Goal: Task Accomplishment & Management: Use online tool/utility

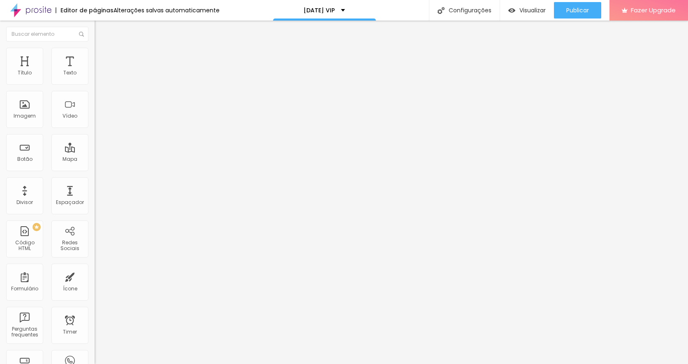
click at [95, 51] on img at bounding box center [98, 51] width 7 height 7
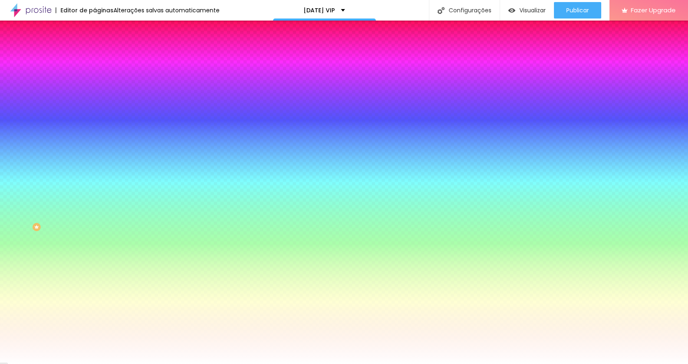
click at [95, 56] on img at bounding box center [98, 59] width 7 height 7
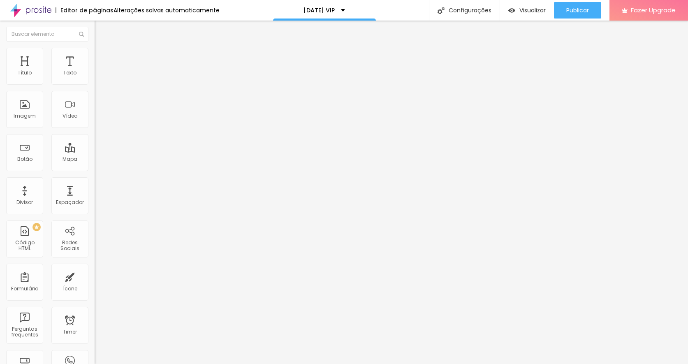
click at [101, 27] on img "button" at bounding box center [104, 30] width 7 height 7
click at [77, 61] on div "Texto" at bounding box center [69, 66] width 37 height 37
click at [98, 76] on icon "button" at bounding box center [100, 74] width 5 height 5
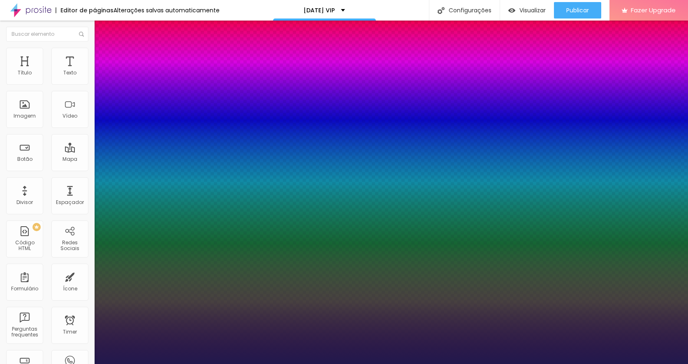
type input "1"
click at [64, 364] on div at bounding box center [344, 364] width 688 height 0
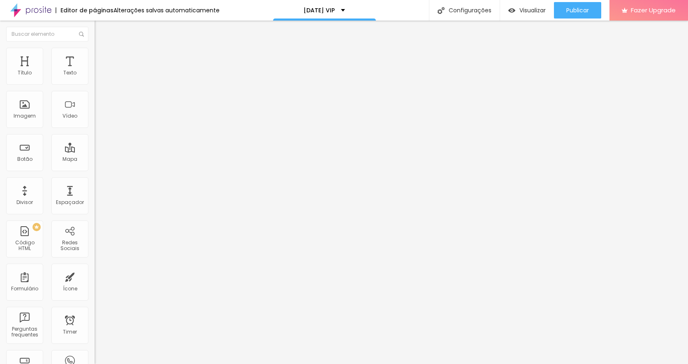
click at [95, 50] on img at bounding box center [98, 51] width 7 height 7
click at [102, 49] on span "Estilo" at bounding box center [108, 45] width 13 height 7
click at [95, 51] on img at bounding box center [98, 51] width 7 height 7
type input "6"
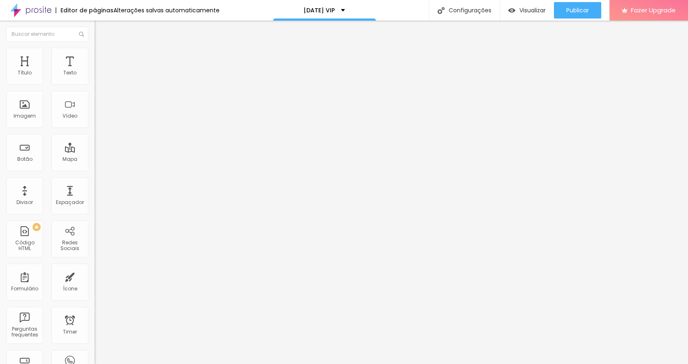
type input "18"
type input "29"
type input "30"
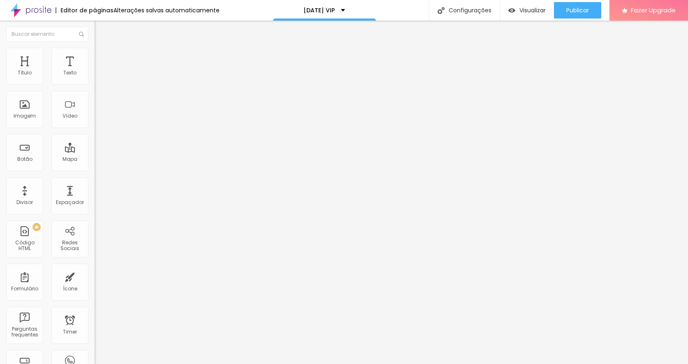
type input "30"
type input "32"
type input "31"
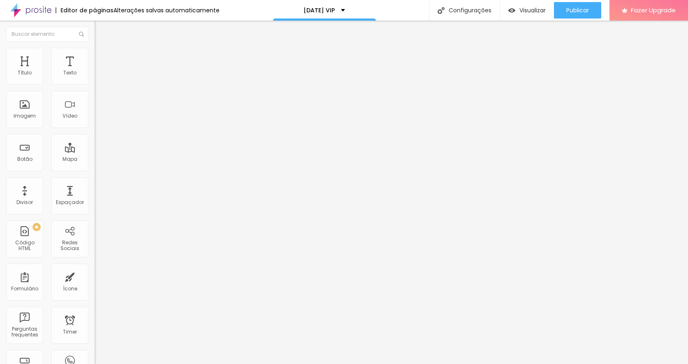
type input "30"
type input "29"
type input "28"
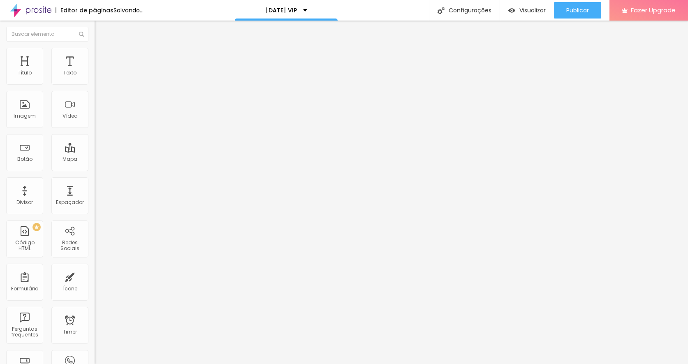
type input "28"
type input "26"
type input "25"
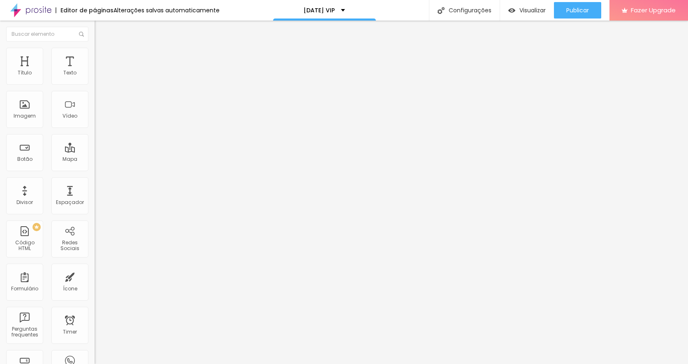
type input "22"
type input "21"
type input "20"
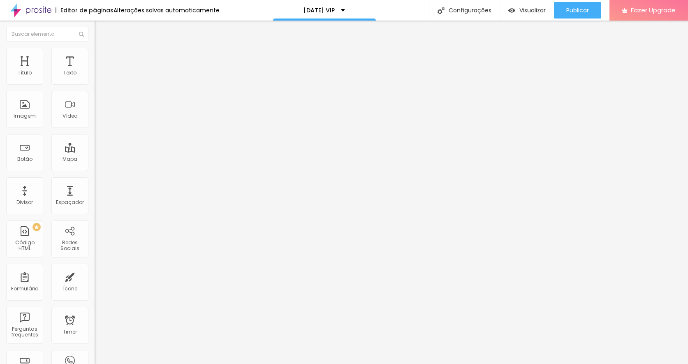
type input "20"
drag, startPoint x: 22, startPoint y: 80, endPoint x: 29, endPoint y: 80, distance: 7.0
type input "20"
click at [95, 151] on input "range" at bounding box center [121, 154] width 53 height 7
click at [95, 48] on li "Estilo" at bounding box center [142, 43] width 95 height 8
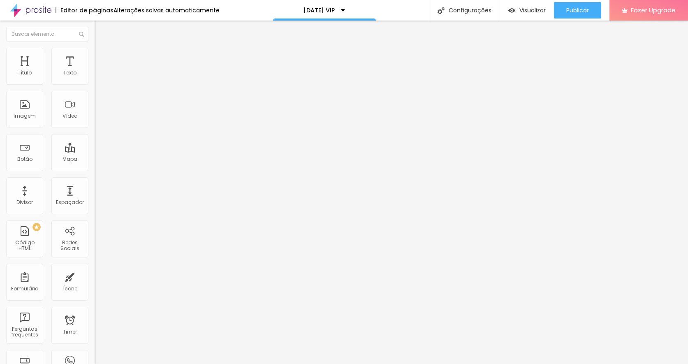
click at [95, 79] on button "button" at bounding box center [101, 74] width 12 height 9
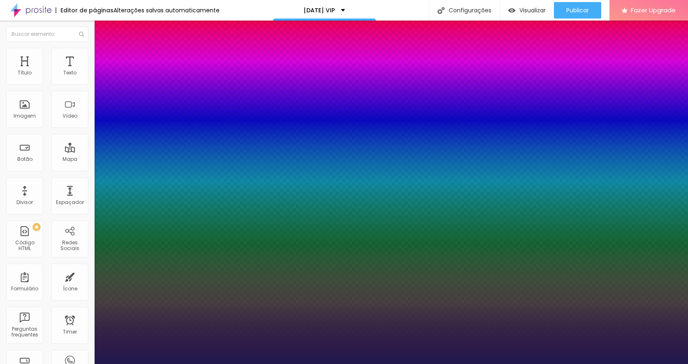
type input "1"
type input "17"
type input "1"
type input "21"
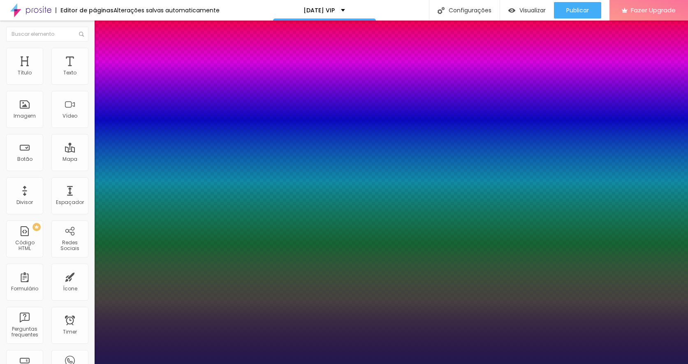
type input "21"
type input "1"
type input "26"
type input "1"
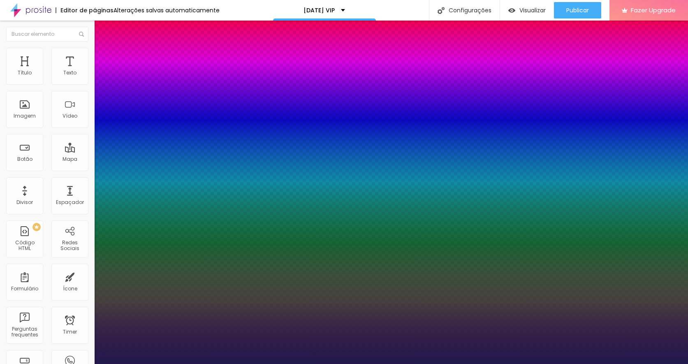
type input "28"
type input "1"
type input "29"
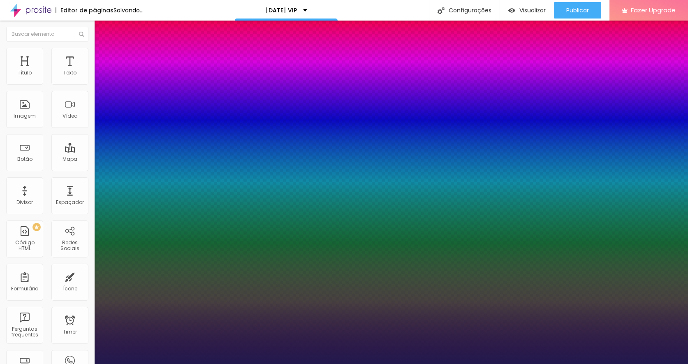
type input "1"
type input "30"
type input "1"
type input "31"
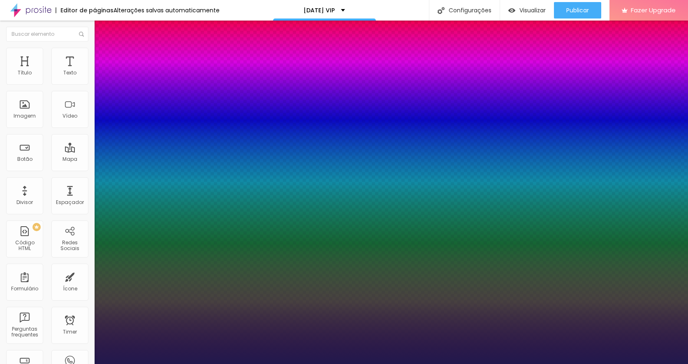
type input "31"
type input "1"
type input "32"
type input "1"
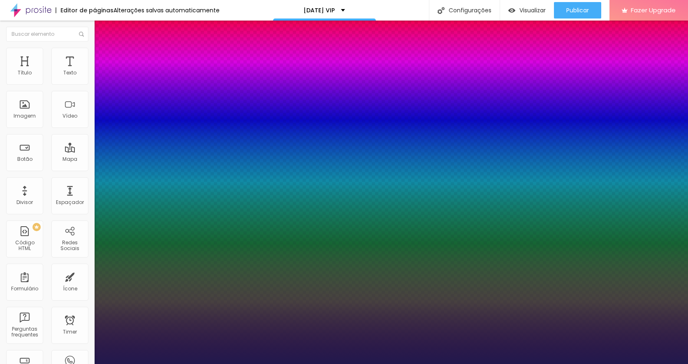
drag, startPoint x: 111, startPoint y: 135, endPoint x: 121, endPoint y: 136, distance: 10.3
type input "32"
click at [385, 364] on div at bounding box center [344, 364] width 688 height 0
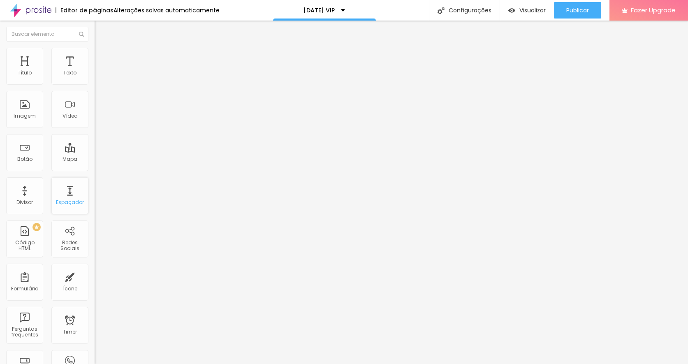
click at [69, 194] on div "Espaçador" at bounding box center [69, 195] width 37 height 37
click at [70, 191] on div "Espaçador" at bounding box center [69, 195] width 37 height 37
click at [98, 76] on icon "button" at bounding box center [100, 74] width 5 height 5
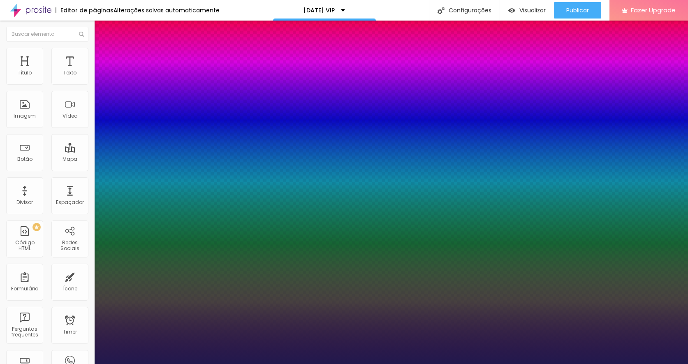
scroll to position [0, 0]
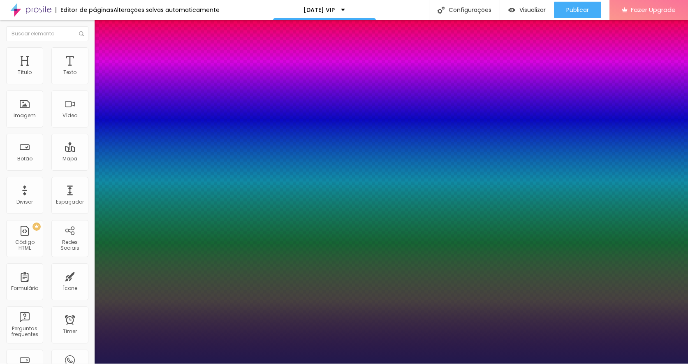
type input "1"
type input "31"
type input "1"
type input "30"
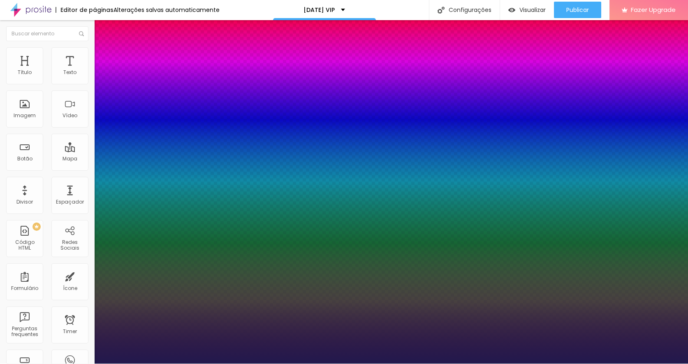
type input "30"
type input "1"
type input "29"
type input "1"
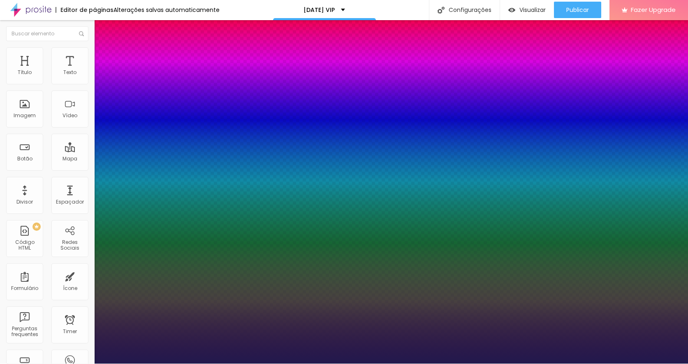
type input "30"
type input "1"
type input "31"
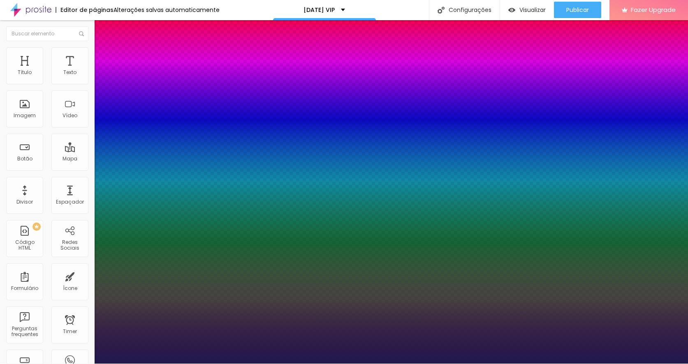
type input "1"
type input "32"
type input "1"
type input "33"
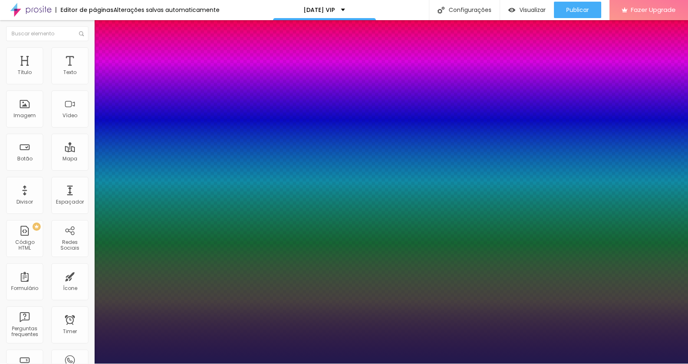
type input "33"
type input "1"
type input "34"
type input "1"
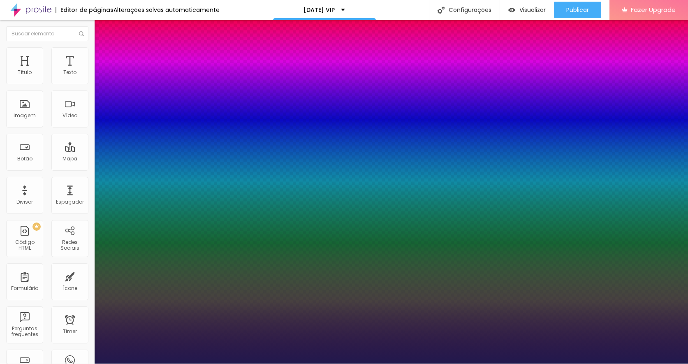
type input "34"
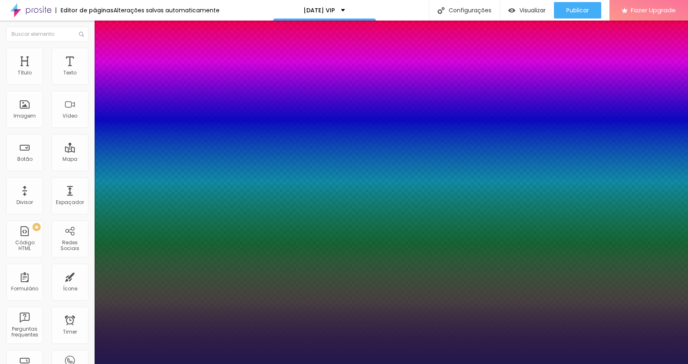
type input "1"
type input "35"
type input "1"
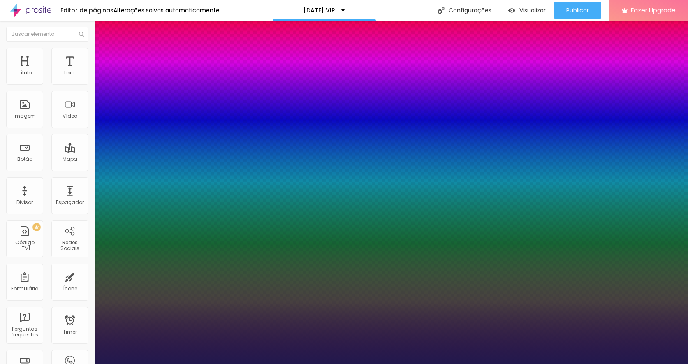
type input "34"
type input "1"
type input "33"
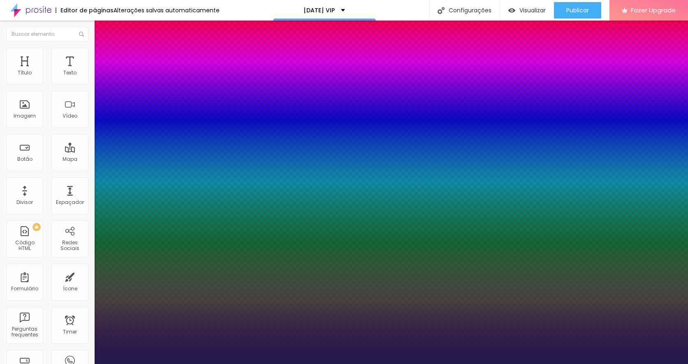
type input "1"
type input "32"
type input "1"
type input "31"
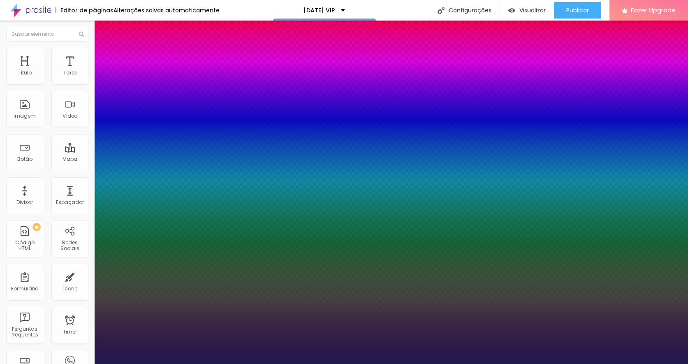
type input "31"
type input "1"
type input "30"
type input "1"
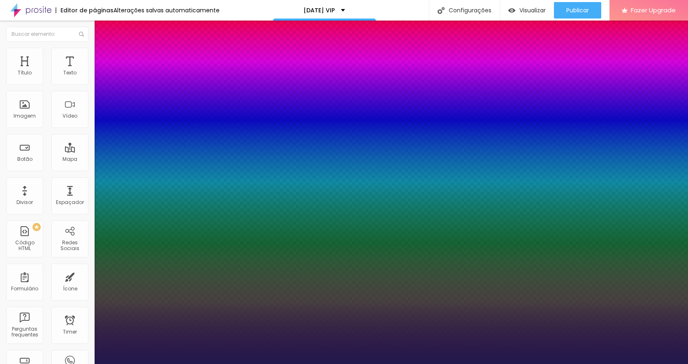
type input "30"
type input "1"
click at [107, 364] on div at bounding box center [344, 364] width 688 height 0
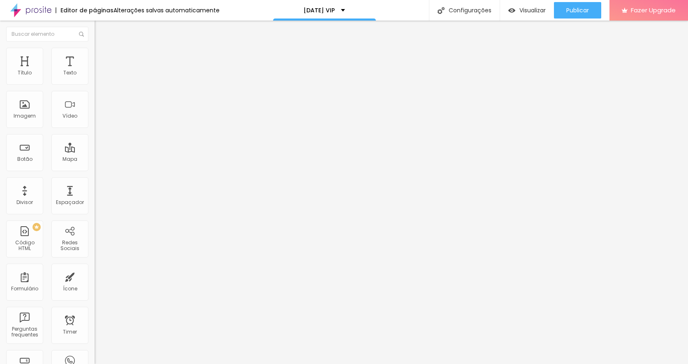
click at [99, 76] on icon "button" at bounding box center [100, 73] width 3 height 3
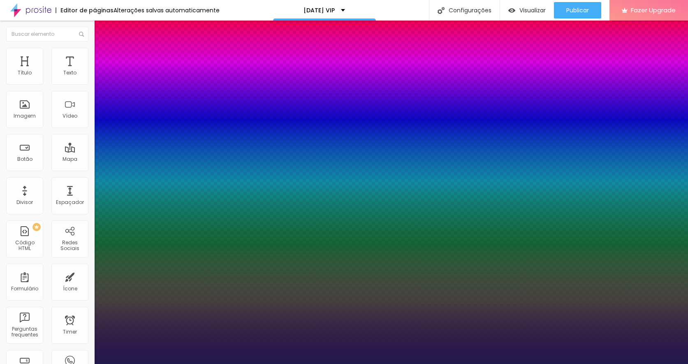
type input "1"
click at [346, 364] on div at bounding box center [344, 364] width 688 height 0
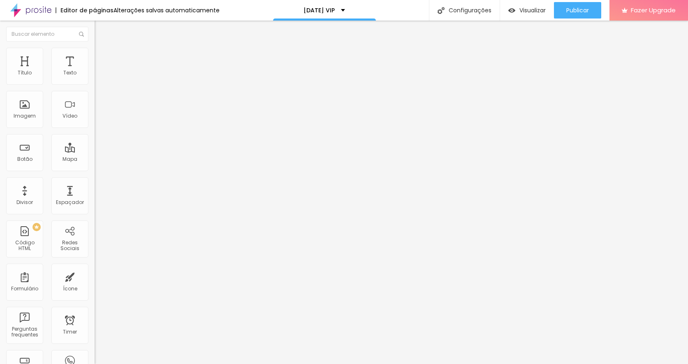
click at [98, 76] on icon "button" at bounding box center [100, 74] width 5 height 5
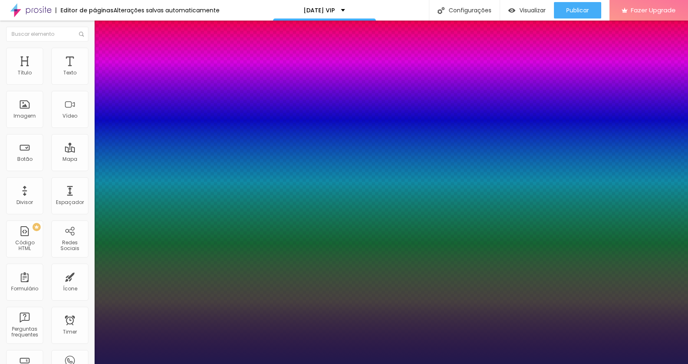
type input "1"
click at [305, 364] on div at bounding box center [344, 364] width 688 height 0
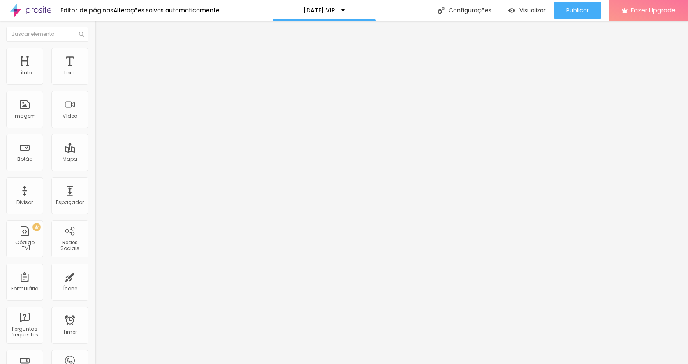
click at [99, 76] on icon "button" at bounding box center [100, 73] width 3 height 3
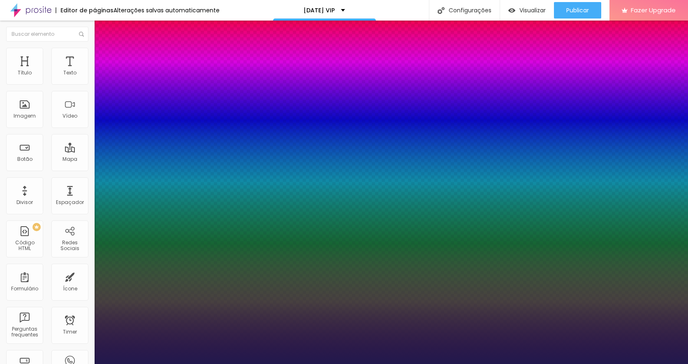
type input "1"
click at [439, 364] on div at bounding box center [344, 364] width 688 height 0
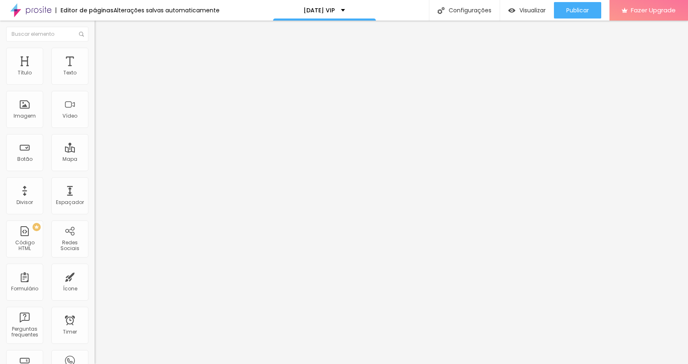
click at [95, 79] on button "button" at bounding box center [101, 74] width 12 height 9
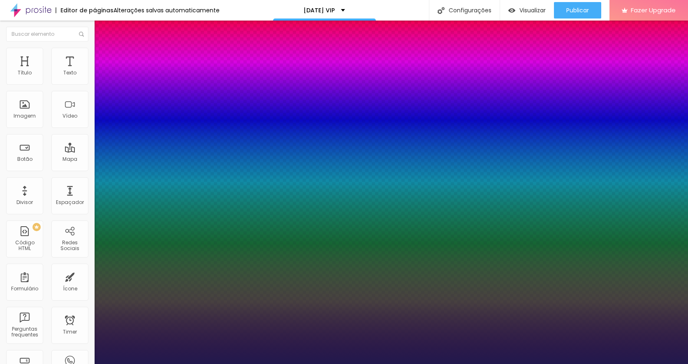
type input "1"
type input "31"
type input "1"
type input "32"
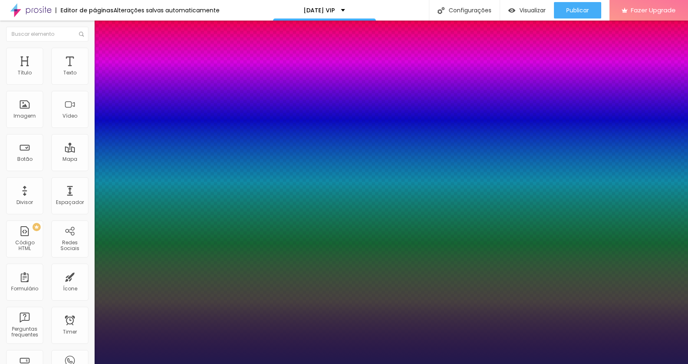
type input "32"
type input "1"
type input "33"
type input "1"
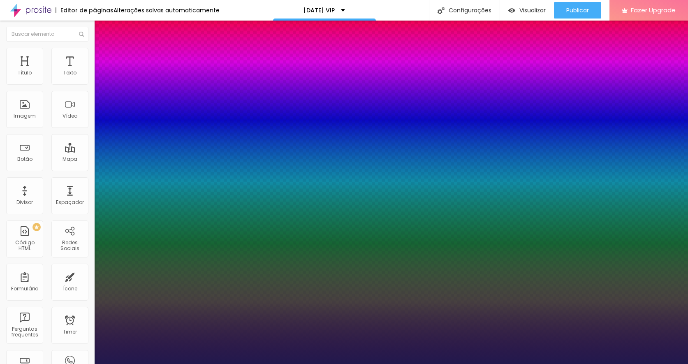
type input "35"
type input "1"
type input "36"
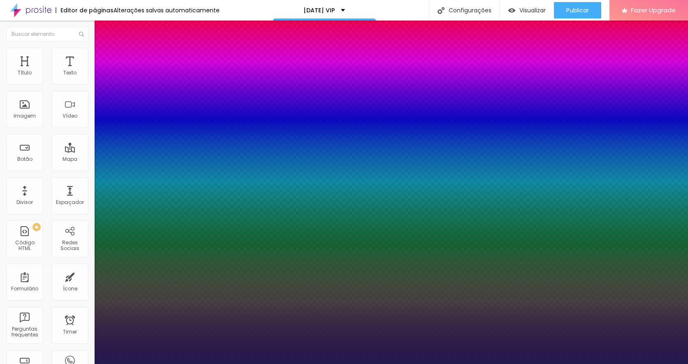
type input "1"
type input "37"
type input "1"
type input "38"
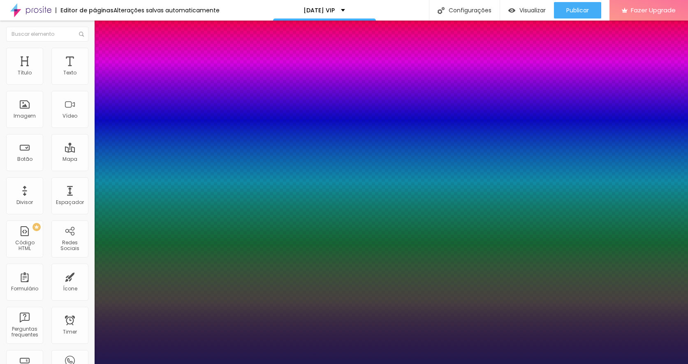
type input "38"
type input "1"
drag, startPoint x: 120, startPoint y: 135, endPoint x: 125, endPoint y: 136, distance: 5.0
type input "38"
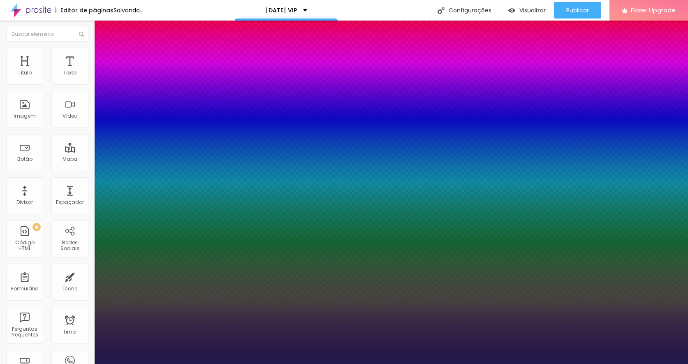
type input "1"
click at [31, 364] on div at bounding box center [344, 364] width 688 height 0
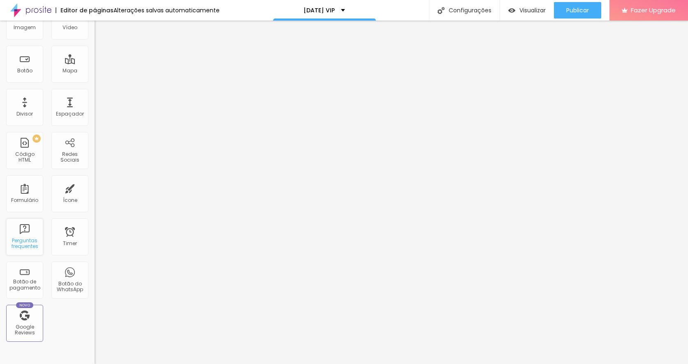
scroll to position [0, 0]
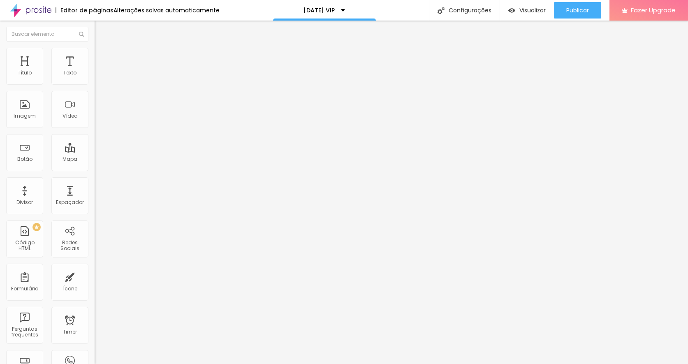
click at [95, 87] on span "Editar perguntas" at bounding box center [118, 83] width 47 height 7
drag, startPoint x: 306, startPoint y: 132, endPoint x: 241, endPoint y: 132, distance: 64.6
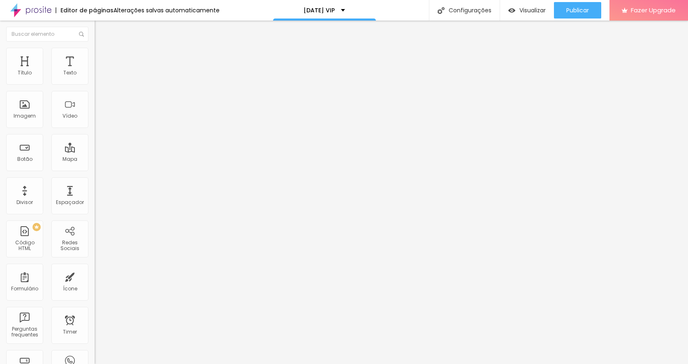
click at [102, 56] on span "Estilo" at bounding box center [108, 53] width 13 height 7
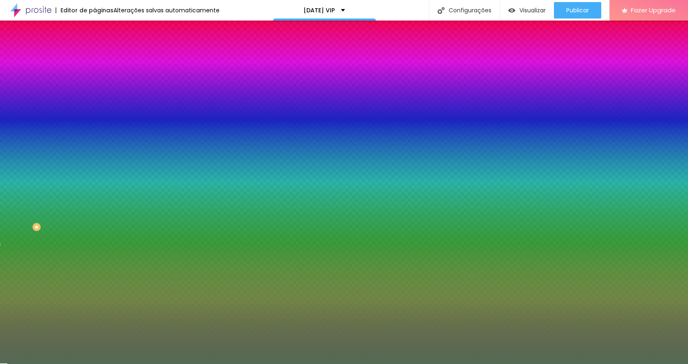
click at [95, 79] on div at bounding box center [142, 79] width 95 height 0
click at [95, 81] on input "#556B55" at bounding box center [144, 83] width 99 height 8
drag, startPoint x: 67, startPoint y: 81, endPoint x: 88, endPoint y: 80, distance: 21.0
click at [95, 80] on div "#556B55" at bounding box center [142, 83] width 95 height 8
paste input "741919"
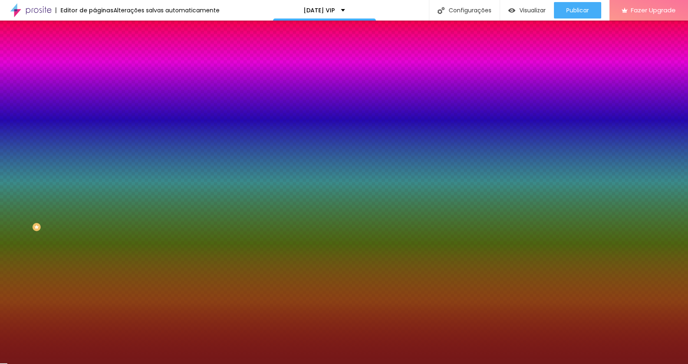
type input "#741919"
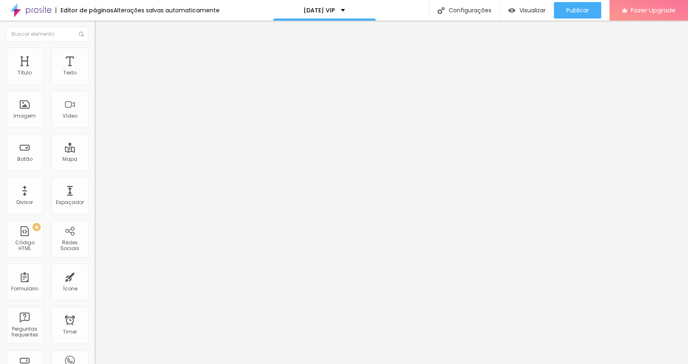
click at [95, 50] on img at bounding box center [98, 51] width 7 height 7
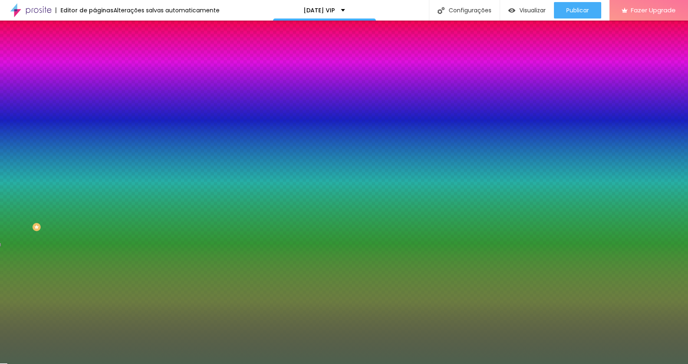
drag, startPoint x: 66, startPoint y: 81, endPoint x: 93, endPoint y: 82, distance: 27.2
click at [95, 82] on div "Cor de fundo Voltar ao padrão #4E614E Sombra DESATIVADO Voltar ao padrão [PERSO…" at bounding box center [142, 100] width 95 height 73
paste input "741919"
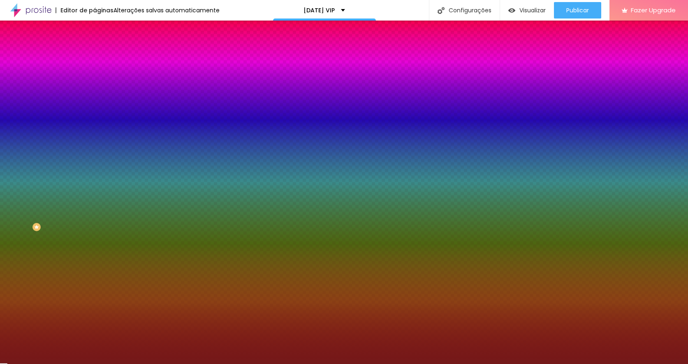
type input "#741919"
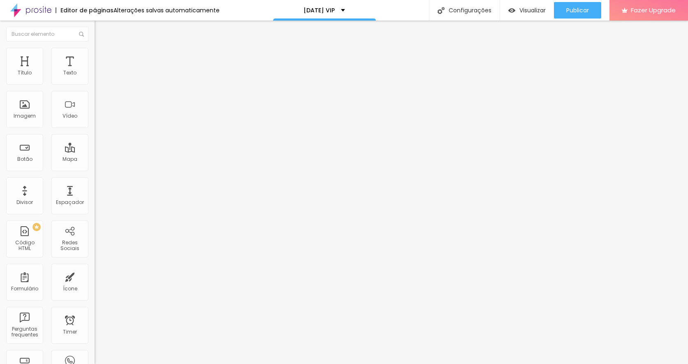
scroll to position [0, 0]
click at [95, 56] on li "Avançado" at bounding box center [142, 60] width 95 height 8
click at [95, 51] on img at bounding box center [98, 51] width 7 height 7
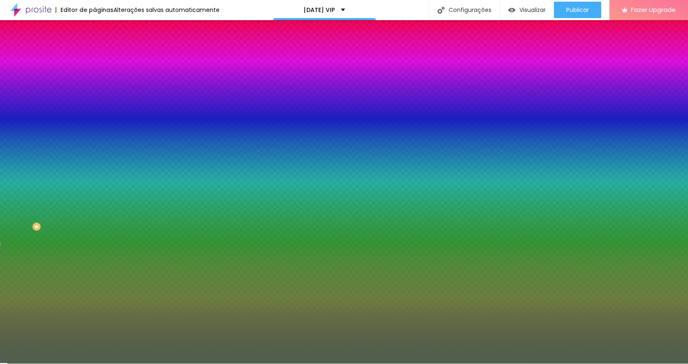
drag, startPoint x: 65, startPoint y: 79, endPoint x: 88, endPoint y: 81, distance: 22.3
click at [95, 81] on input "#4E614E" at bounding box center [144, 82] width 99 height 8
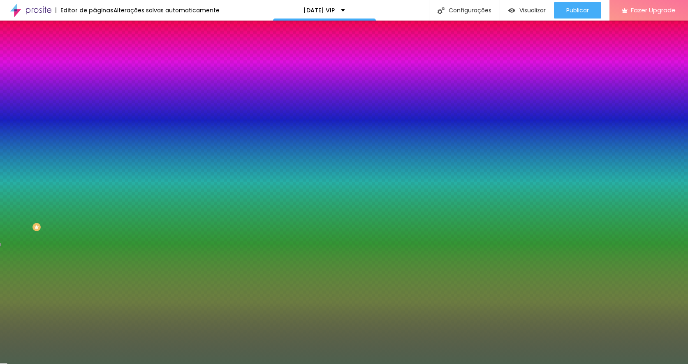
paste input "741919"
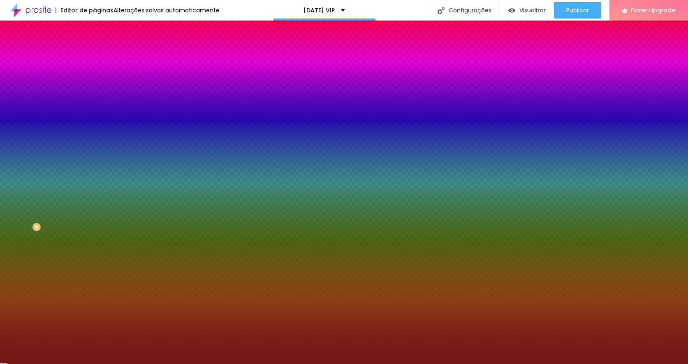
scroll to position [0, 0]
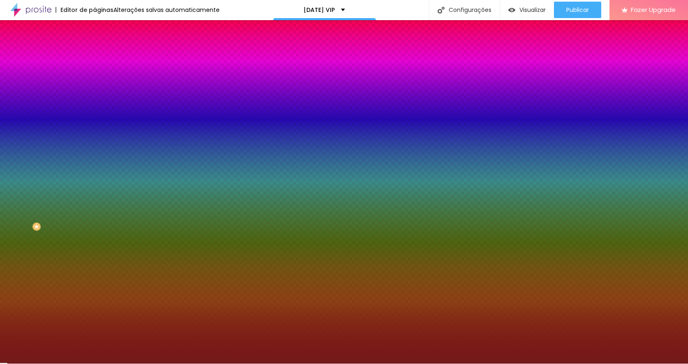
type input "#741919"
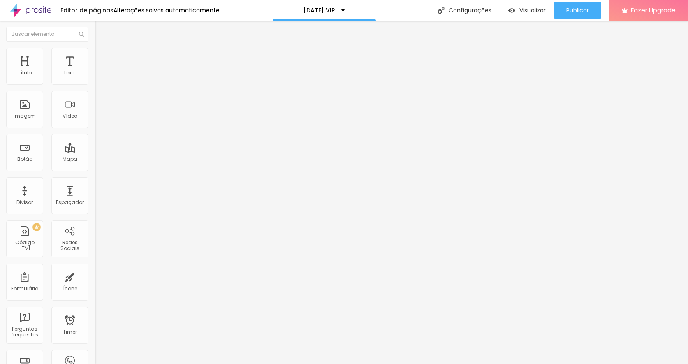
scroll to position [0, 0]
click at [95, 52] on img at bounding box center [98, 51] width 7 height 7
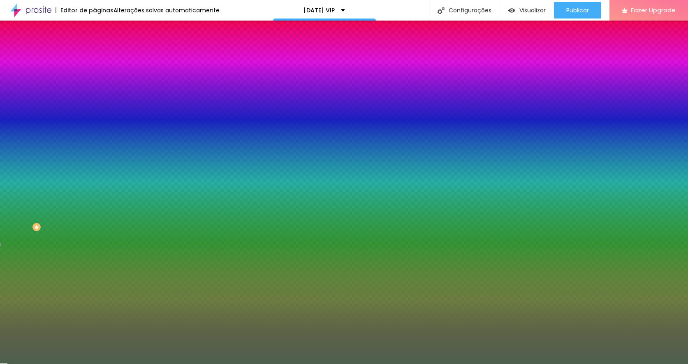
drag, startPoint x: 67, startPoint y: 82, endPoint x: 92, endPoint y: 81, distance: 25.5
click at [95, 81] on div "Cor de fundo Voltar ao padrão #4E614E Sombra DESATIVADO Voltar ao padrão [PERSO…" at bounding box center [142, 100] width 95 height 73
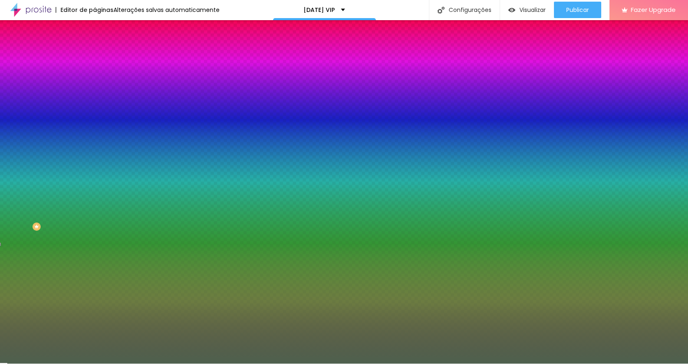
paste input "741919"
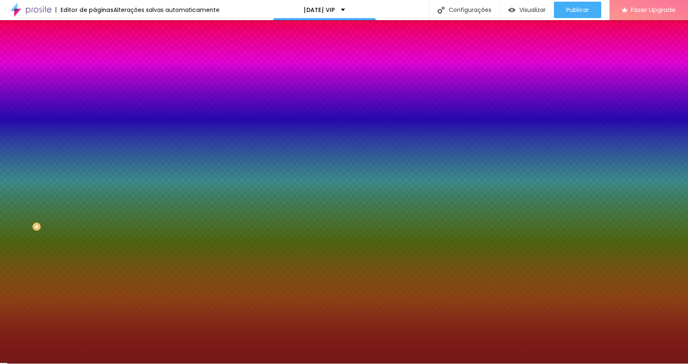
scroll to position [0, 0]
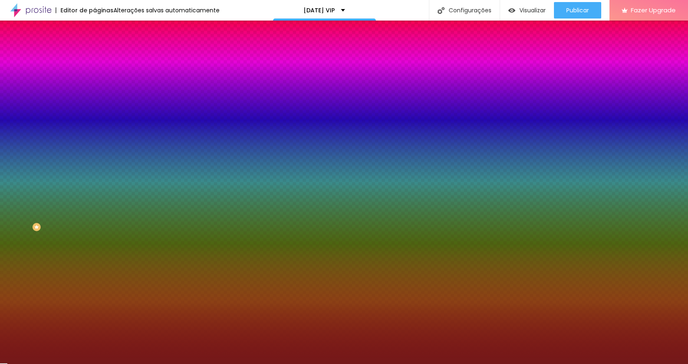
type input "#741919"
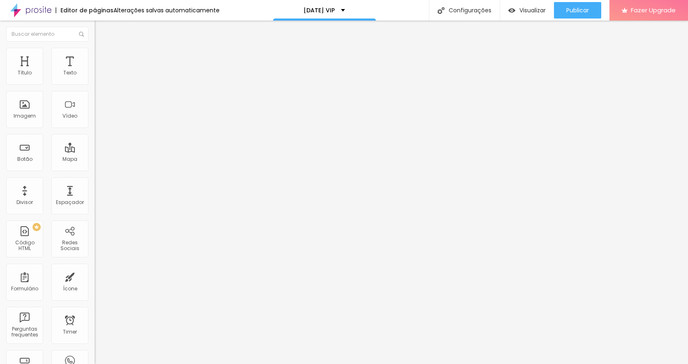
click at [95, 52] on img at bounding box center [98, 51] width 7 height 7
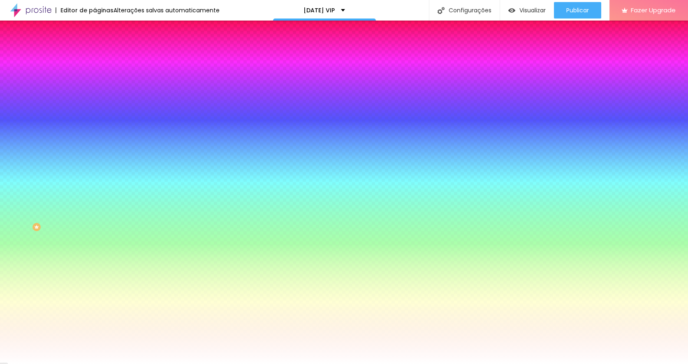
drag, startPoint x: 67, startPoint y: 81, endPoint x: 89, endPoint y: 81, distance: 22.6
click at [95, 81] on div "Cor do icone Voltar ao padrão #4E9E67 Cor de fundo Voltar ao padrão #FFFFFF [PE…" at bounding box center [142, 156] width 95 height 184
click at [95, 78] on div at bounding box center [142, 78] width 95 height 0
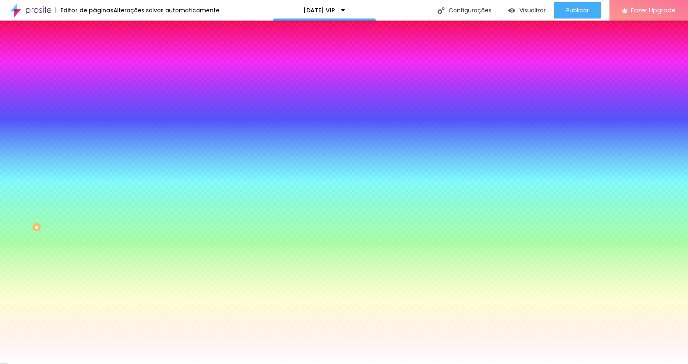
drag, startPoint x: 68, startPoint y: 133, endPoint x: 70, endPoint y: 90, distance: 42.4
click at [95, 87] on div at bounding box center [142, 87] width 95 height 0
click at [95, 79] on div at bounding box center [142, 79] width 95 height 0
drag, startPoint x: 40, startPoint y: 116, endPoint x: 39, endPoint y: 109, distance: 7.5
click at [331, 95] on div at bounding box center [332, 94] width 2 height 2
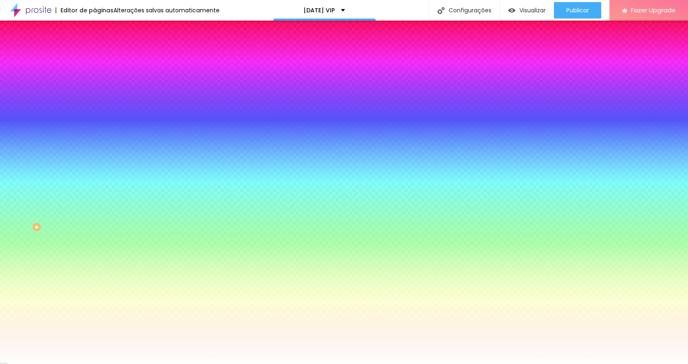
scroll to position [0, 0]
type input "#EBAEAE"
drag, startPoint x: 39, startPoint y: 108, endPoint x: 27, endPoint y: 97, distance: 16.0
click at [178, 29] on div at bounding box center [179, 28] width 2 height 2
drag, startPoint x: 65, startPoint y: 81, endPoint x: 88, endPoint y: 81, distance: 23.4
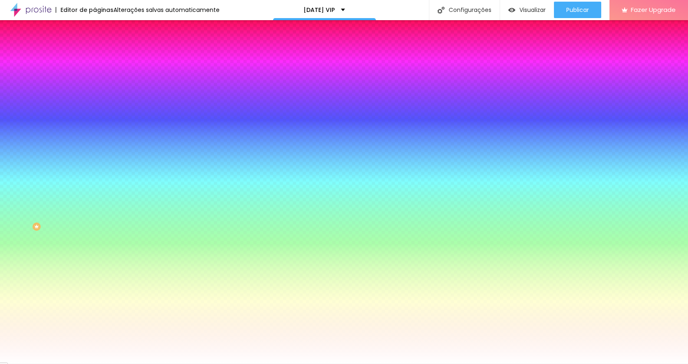
click at [95, 81] on div "Cor do icone Voltar ao padrão #EBAEAE Cor de fundo Voltar ao padrão #FFFFFF [PE…" at bounding box center [142, 156] width 95 height 184
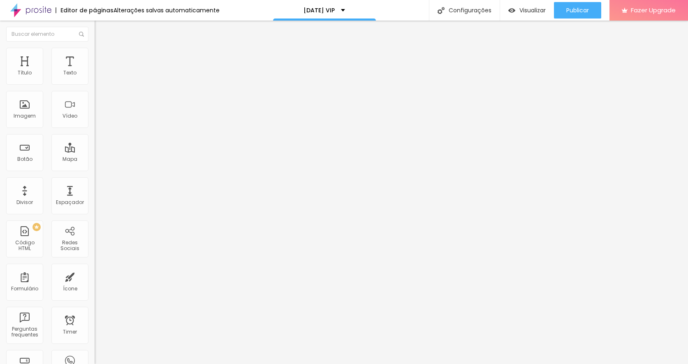
click at [95, 49] on img at bounding box center [98, 51] width 7 height 7
click at [95, 48] on li "Estilo" at bounding box center [142, 43] width 95 height 8
click at [95, 51] on img at bounding box center [98, 51] width 7 height 7
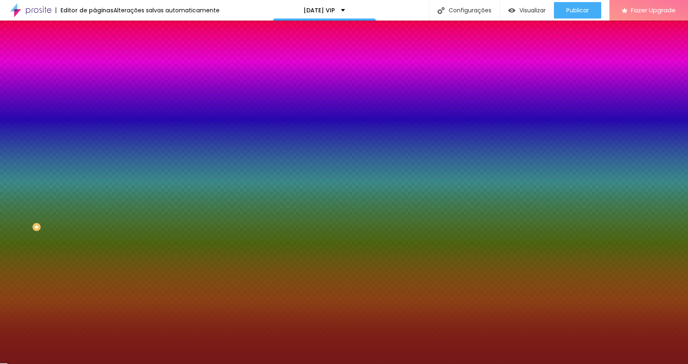
scroll to position [0, 0]
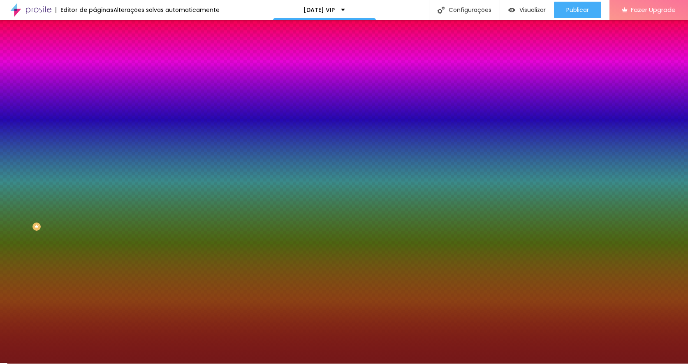
drag, startPoint x: 65, startPoint y: 81, endPoint x: 87, endPoint y: 81, distance: 21.4
click at [95, 81] on input "#741919" at bounding box center [144, 82] width 99 height 8
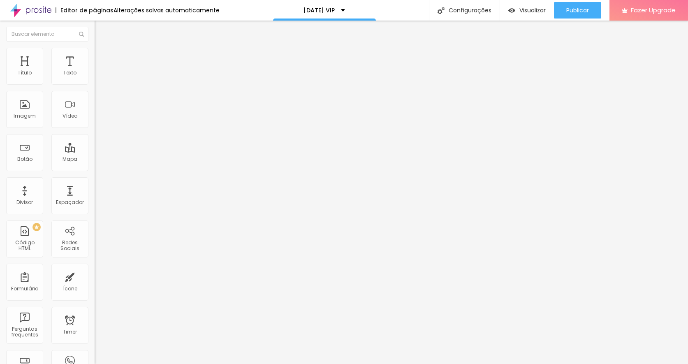
click at [95, 49] on img at bounding box center [98, 51] width 7 height 7
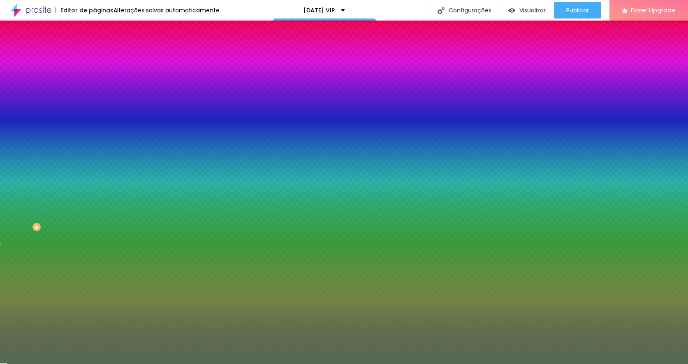
paste input "741919"
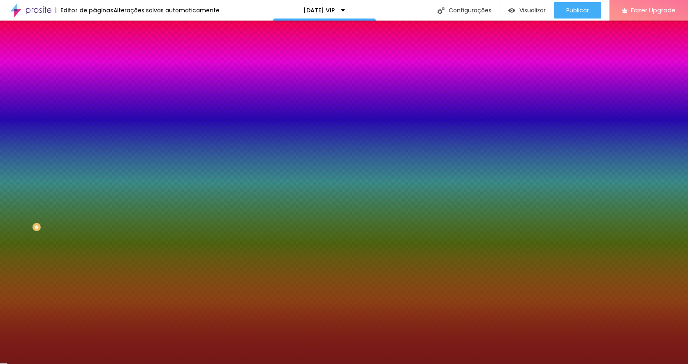
type input "#741919"
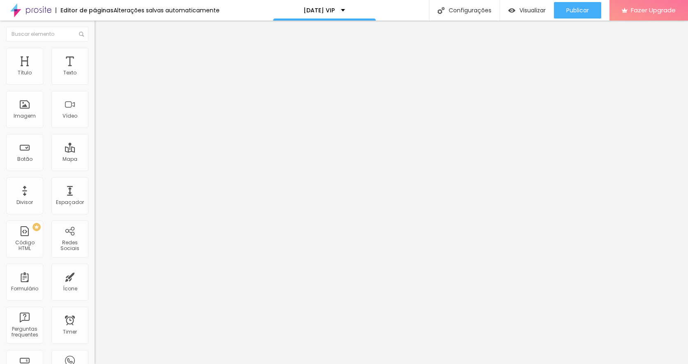
click at [95, 49] on img at bounding box center [98, 51] width 7 height 7
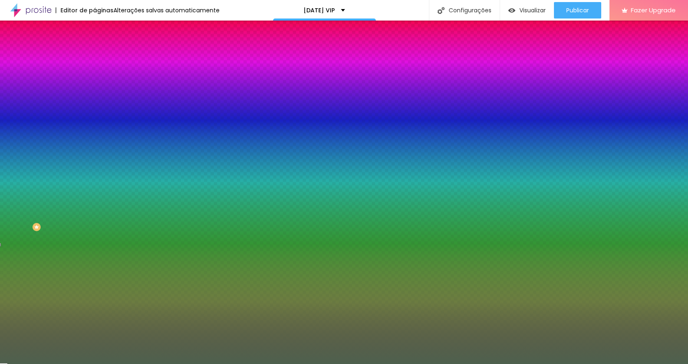
drag, startPoint x: 64, startPoint y: 82, endPoint x: 89, endPoint y: 82, distance: 25.1
click at [95, 82] on div "Cor de fundo Voltar ao padrão #4E614E Sombra DESATIVADO Voltar ao padrão [PERSO…" at bounding box center [142, 100] width 95 height 73
paste input "741919"
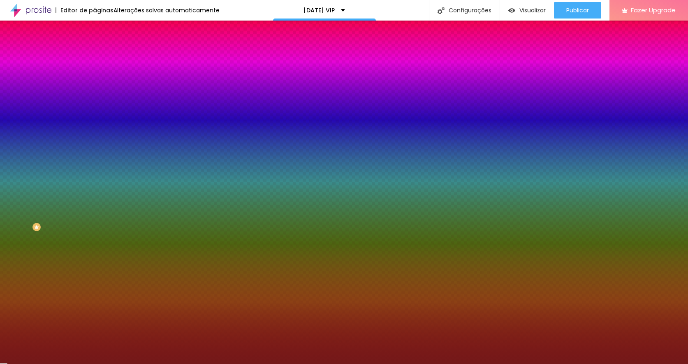
type input "#741919"
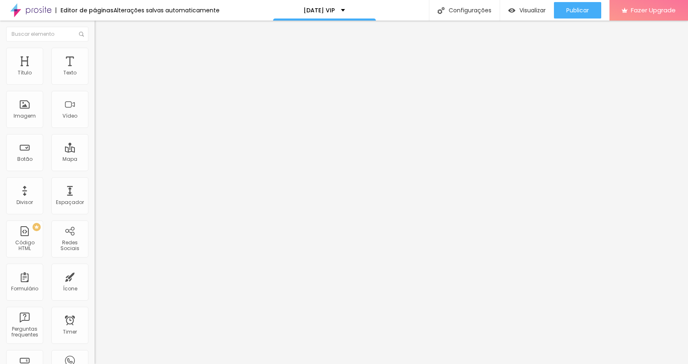
click at [95, 50] on li "Estilo" at bounding box center [142, 52] width 95 height 8
type input "1.4"
type input "1.5"
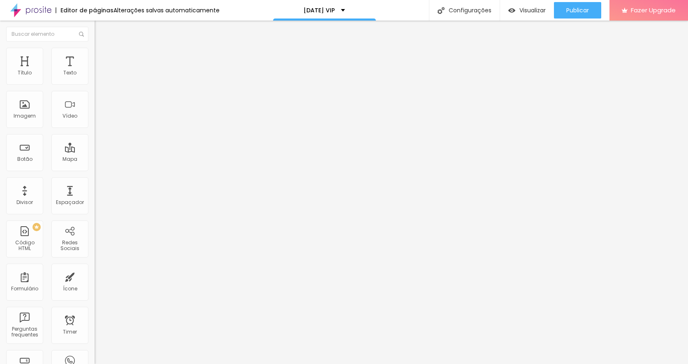
type input "1.6"
type input "1.7"
type input "1.8"
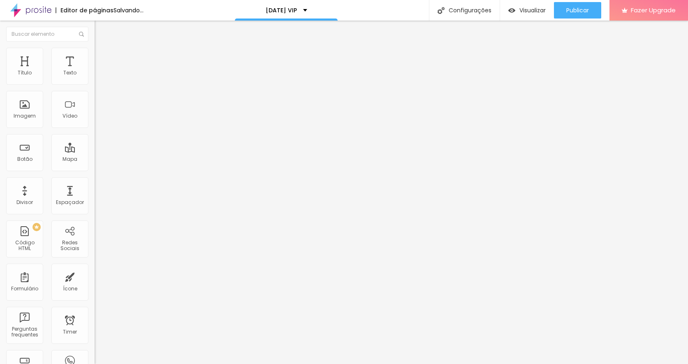
type input "1.8"
type input "1.9"
type input "2"
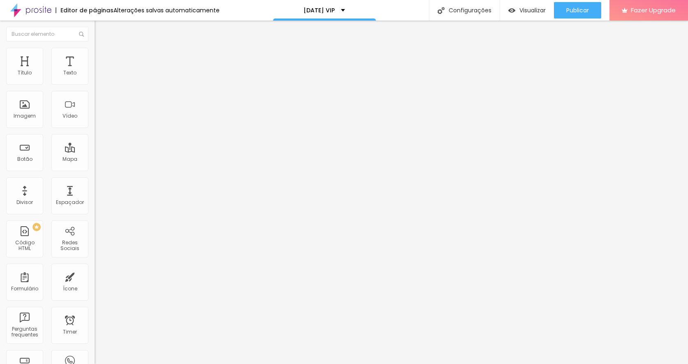
scroll to position [0, 0]
drag, startPoint x: 45, startPoint y: 116, endPoint x: 74, endPoint y: 118, distance: 29.2
type input "2"
click at [95, 289] on div "2 Altura da linha" at bounding box center [142, 347] width 95 height 116
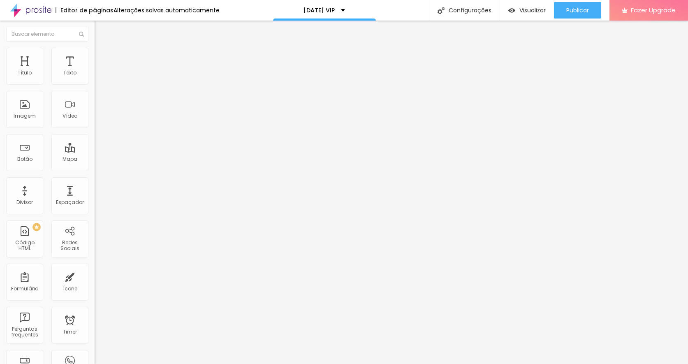
click at [101, 73] on icon "button" at bounding box center [102, 73] width 2 height 2
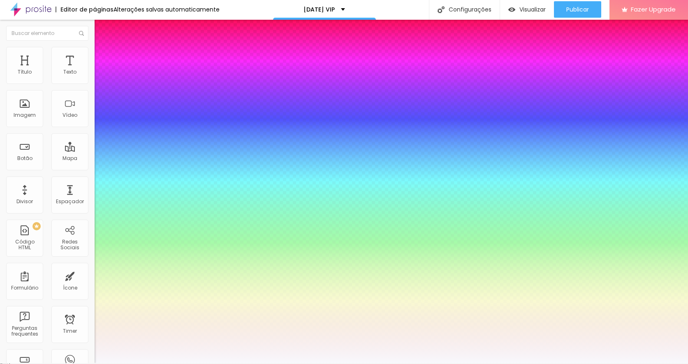
type input "1"
type input "48"
type input "1"
type input "47"
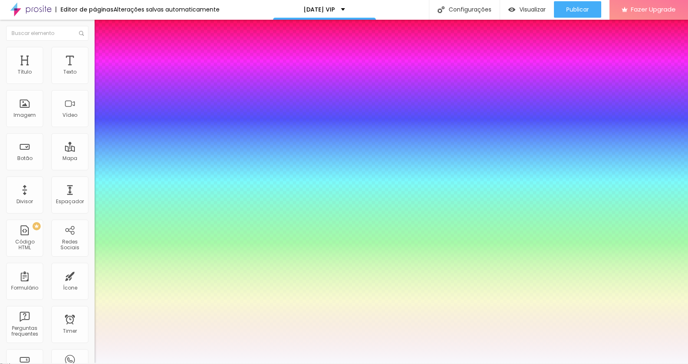
type input "47"
type input "1"
type input "46"
type input "1"
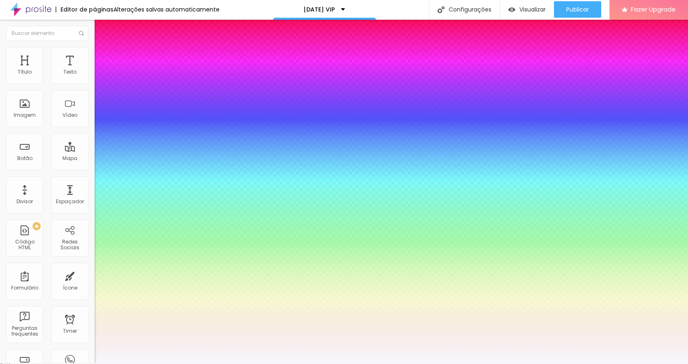
type input "45"
type input "1"
type input "45"
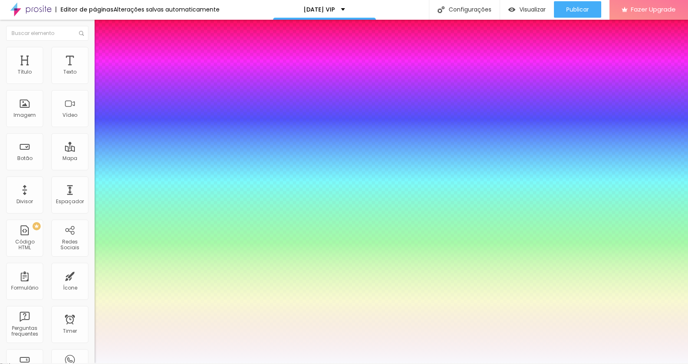
type input "1"
click at [250, 363] on div at bounding box center [344, 363] width 688 height 0
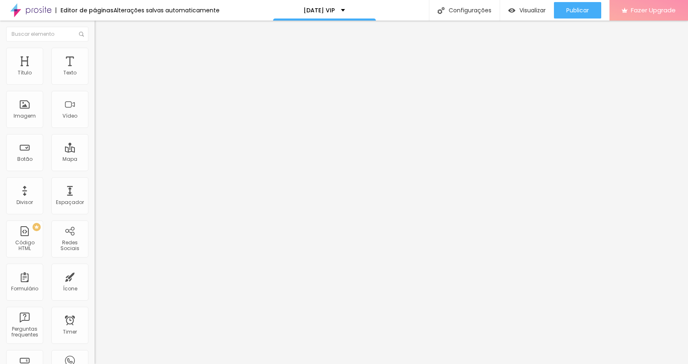
scroll to position [0, 0]
type input "1.2"
type input "1.1"
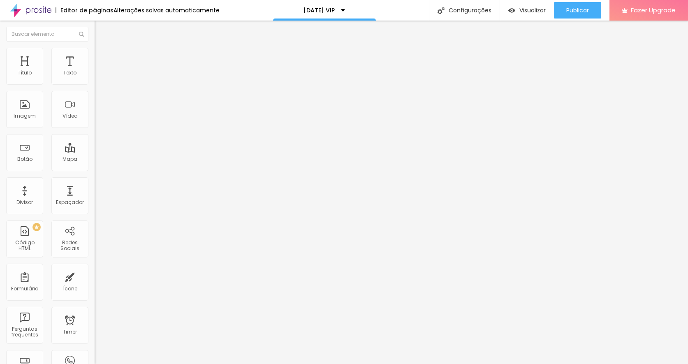
type input "1"
type input "0.9"
type input "0.8"
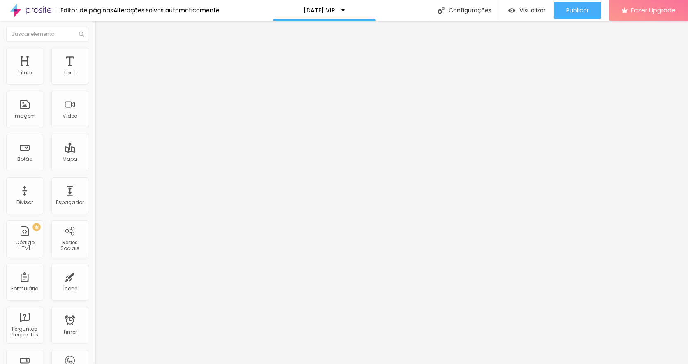
type input "0.8"
type input "0.7"
drag, startPoint x: 45, startPoint y: 209, endPoint x: 28, endPoint y: 207, distance: 17.8
type input "0.7"
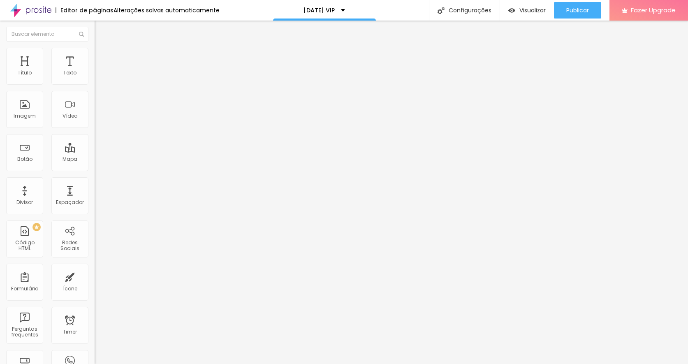
click at [95, 79] on button "button" at bounding box center [101, 74] width 12 height 9
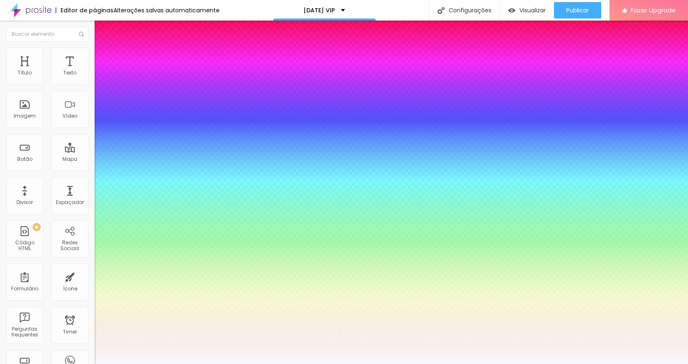
type input "1"
type input "1.2"
type input "1"
type input "1.1"
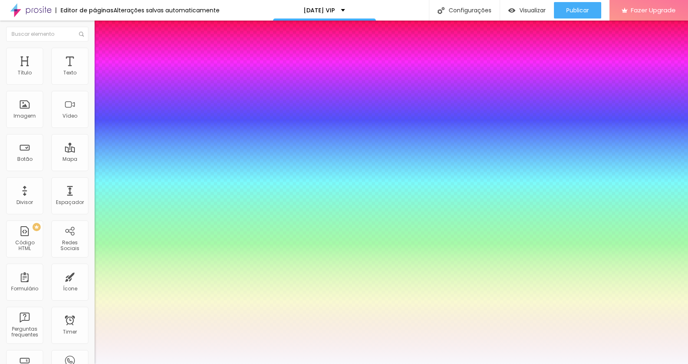
type input "1.1"
type input "1"
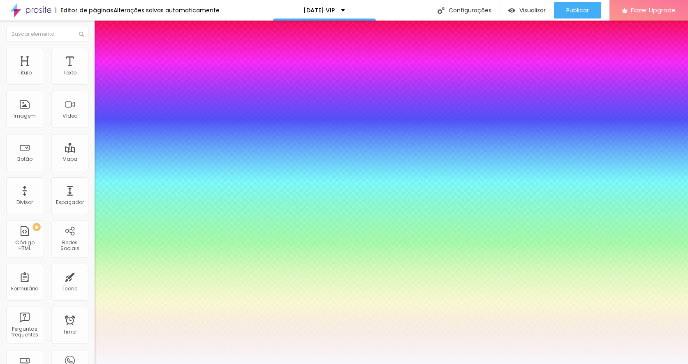
drag, startPoint x: 137, startPoint y: 197, endPoint x: 125, endPoint y: 196, distance: 12.0
type input "1"
click at [426, 364] on div at bounding box center [344, 364] width 688 height 0
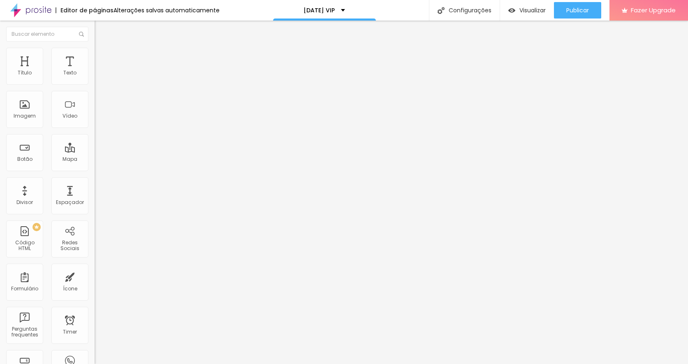
click at [101, 73] on icon "button" at bounding box center [102, 73] width 2 height 2
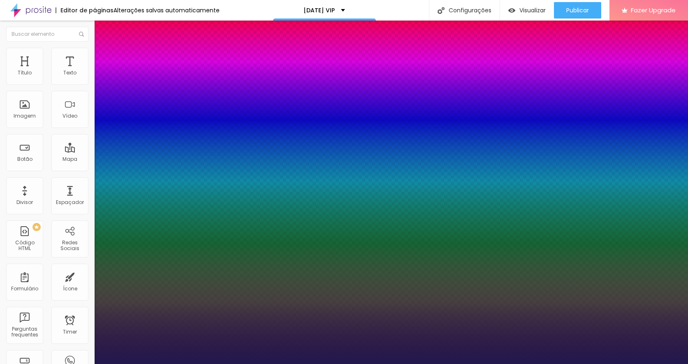
type input "1"
type input "1.2"
type input "1"
type input "1.1"
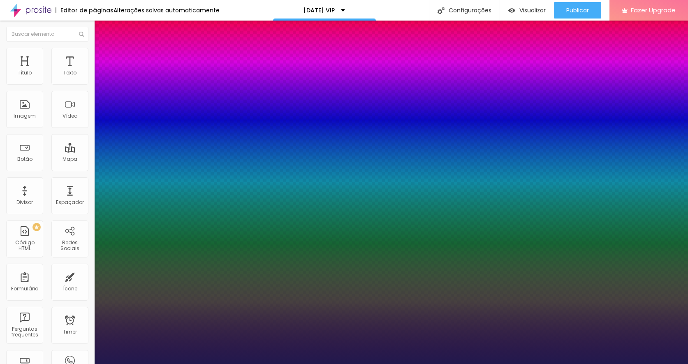
type input "1.1"
type input "1"
type input "1.2"
drag, startPoint x: 137, startPoint y: 196, endPoint x: 141, endPoint y: 194, distance: 4.2
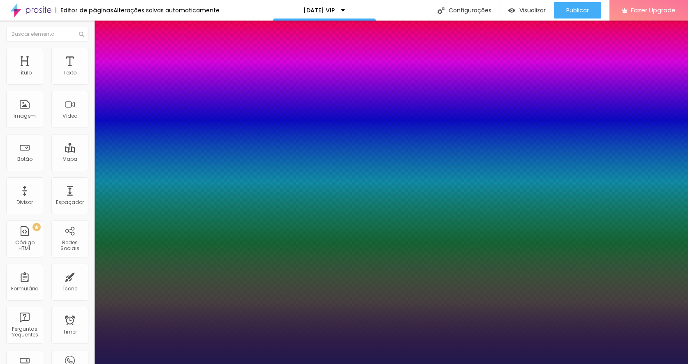
click at [427, 364] on div at bounding box center [344, 364] width 688 height 0
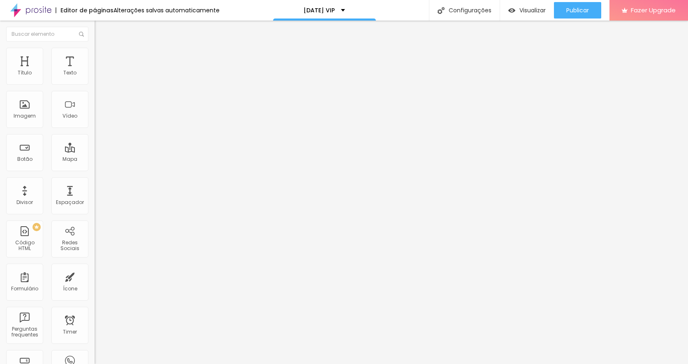
drag, startPoint x: 45, startPoint y: 208, endPoint x: 27, endPoint y: 205, distance: 18.4
click at [95, 79] on button "button" at bounding box center [101, 74] width 12 height 9
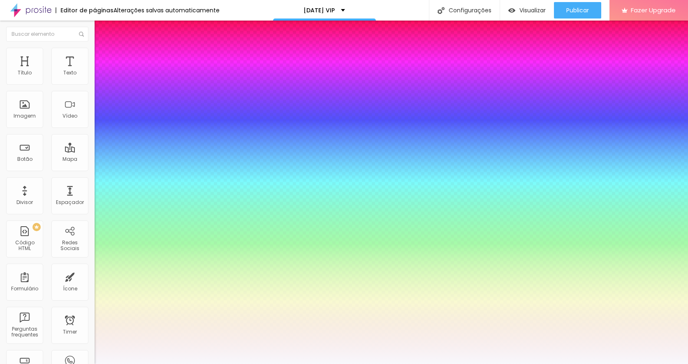
click at [391, 364] on div at bounding box center [344, 364] width 688 height 0
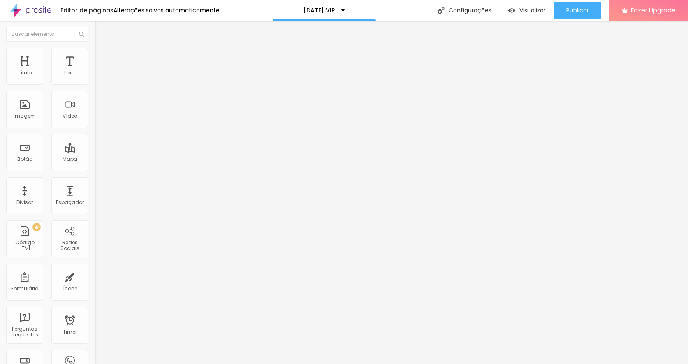
click at [98, 76] on icon "button" at bounding box center [100, 74] width 5 height 5
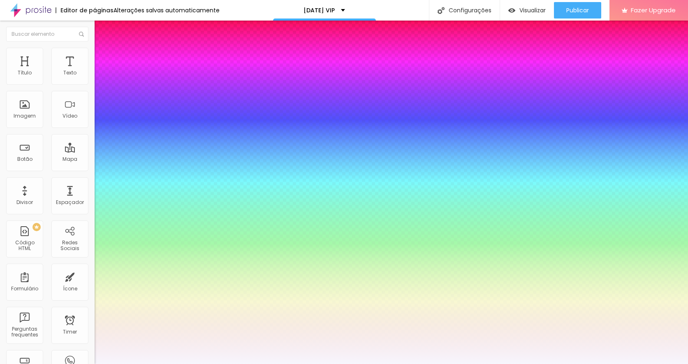
drag, startPoint x: 137, startPoint y: 197, endPoint x: 127, endPoint y: 195, distance: 9.6
click at [135, 364] on div at bounding box center [344, 364] width 688 height 0
